Goal: Browse casually

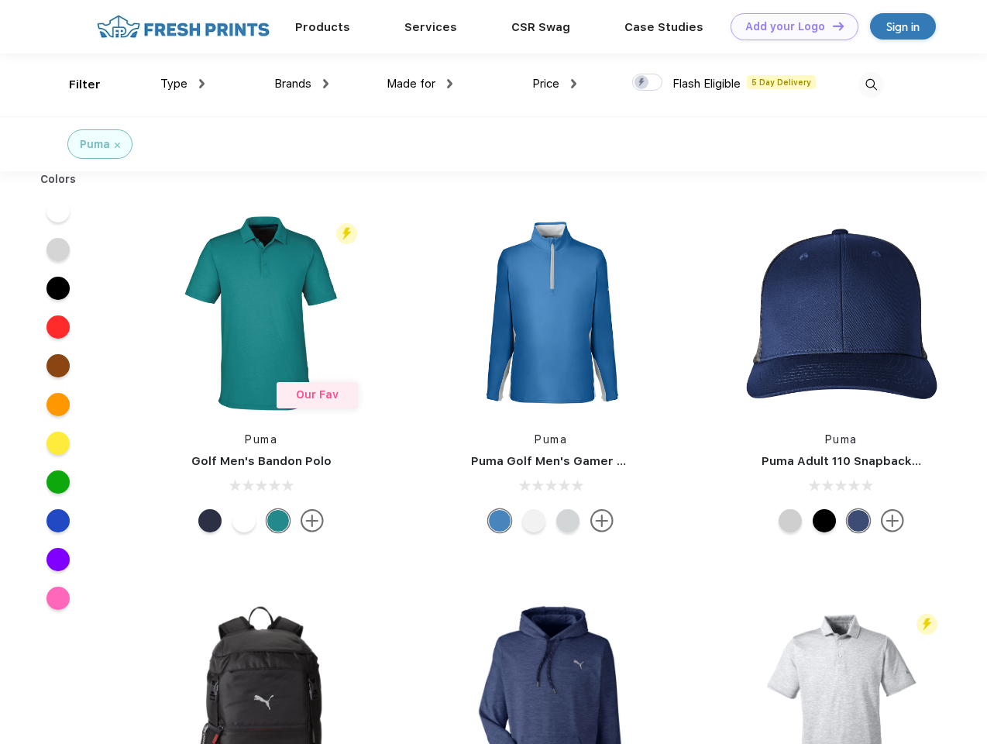
scroll to position [1, 0]
click at [789, 26] on link "Add your Logo Design Tool" at bounding box center [795, 26] width 128 height 27
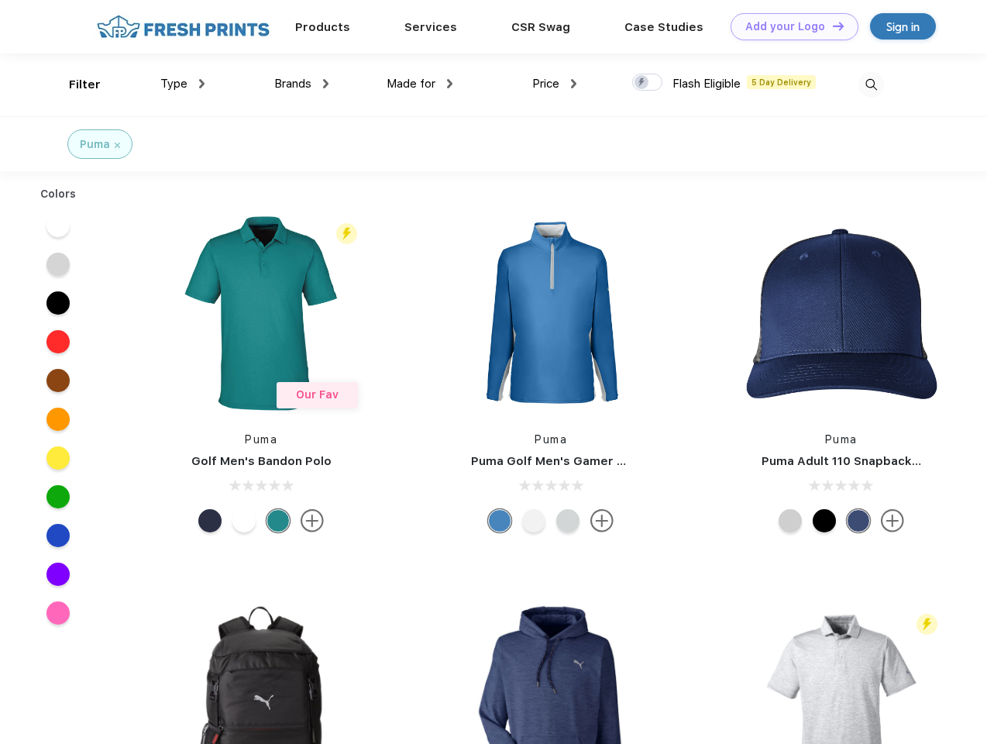
click at [0, 0] on div "Design Tool" at bounding box center [0, 0] width 0 height 0
click at [831, 26] on link "Add your Logo Design Tool" at bounding box center [795, 26] width 128 height 27
click at [74, 84] on div "Filter" at bounding box center [85, 85] width 32 height 18
click at [183, 84] on span "Type" at bounding box center [173, 84] width 27 height 14
click at [301, 84] on span "Brands" at bounding box center [292, 84] width 37 height 14
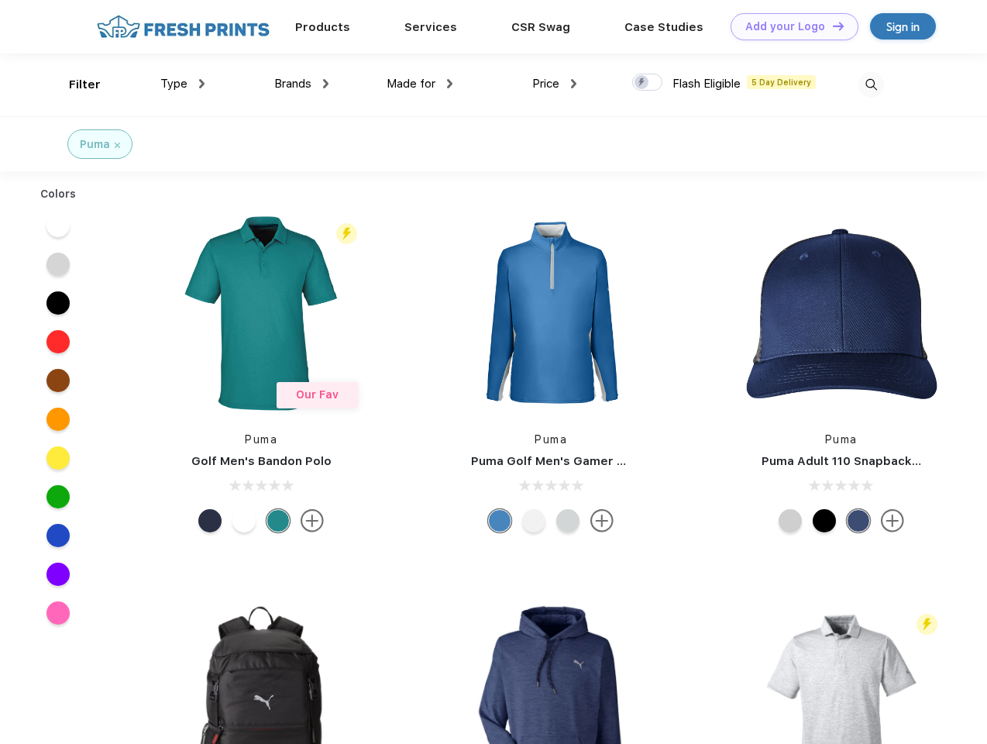
click at [420, 84] on span "Made for" at bounding box center [411, 84] width 49 height 14
click at [555, 84] on span "Price" at bounding box center [545, 84] width 27 height 14
click at [648, 83] on div at bounding box center [647, 82] width 30 height 17
click at [642, 83] on input "checkbox" at bounding box center [637, 78] width 10 height 10
click at [871, 84] on img at bounding box center [871, 85] width 26 height 26
